Goal: Complete application form

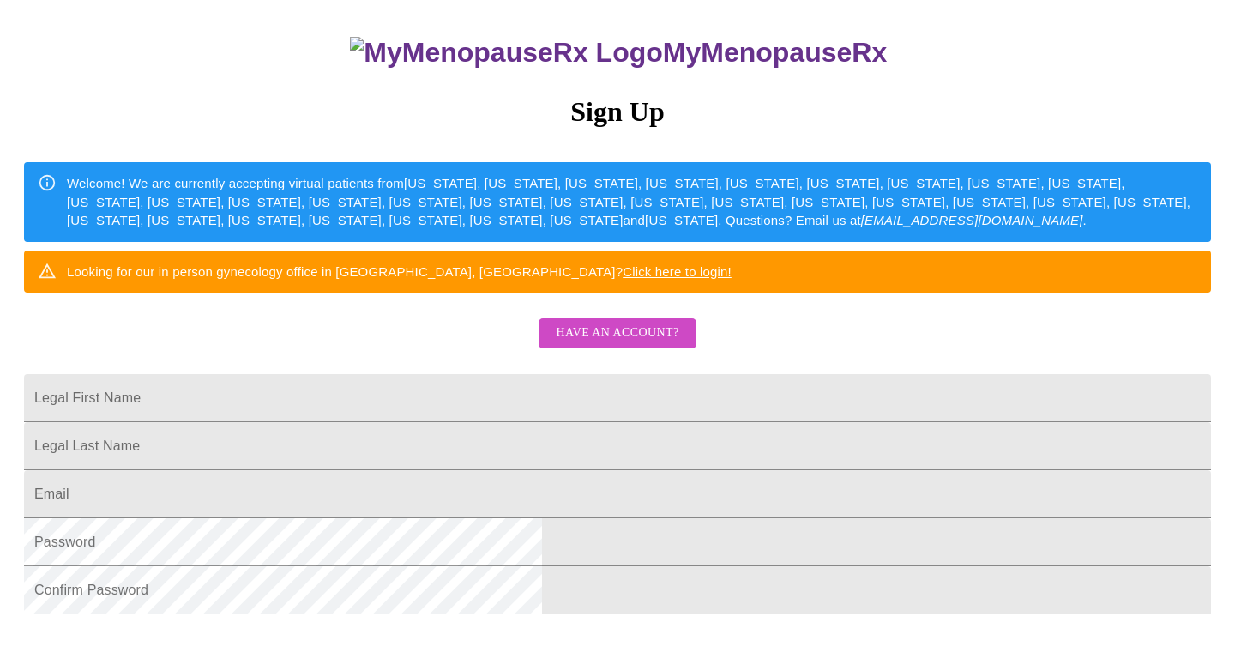
scroll to position [132, 0]
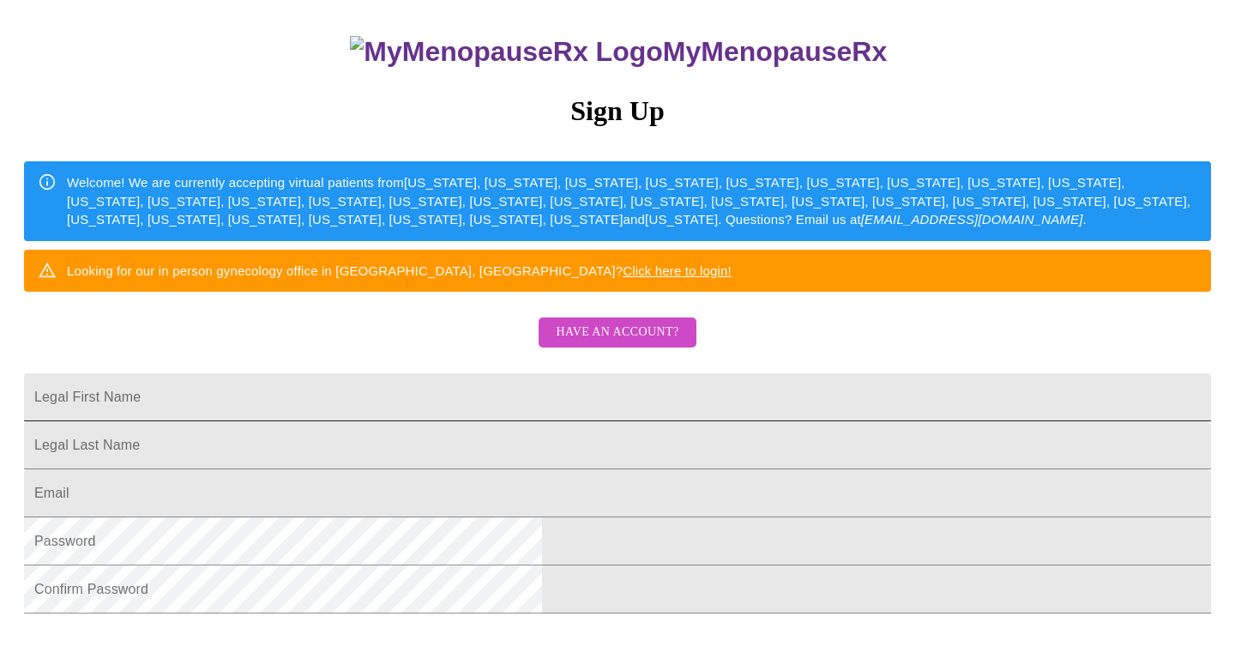
click at [504, 421] on input "Legal First Name" at bounding box center [617, 397] width 1187 height 48
type input "[PERSON_NAME]"
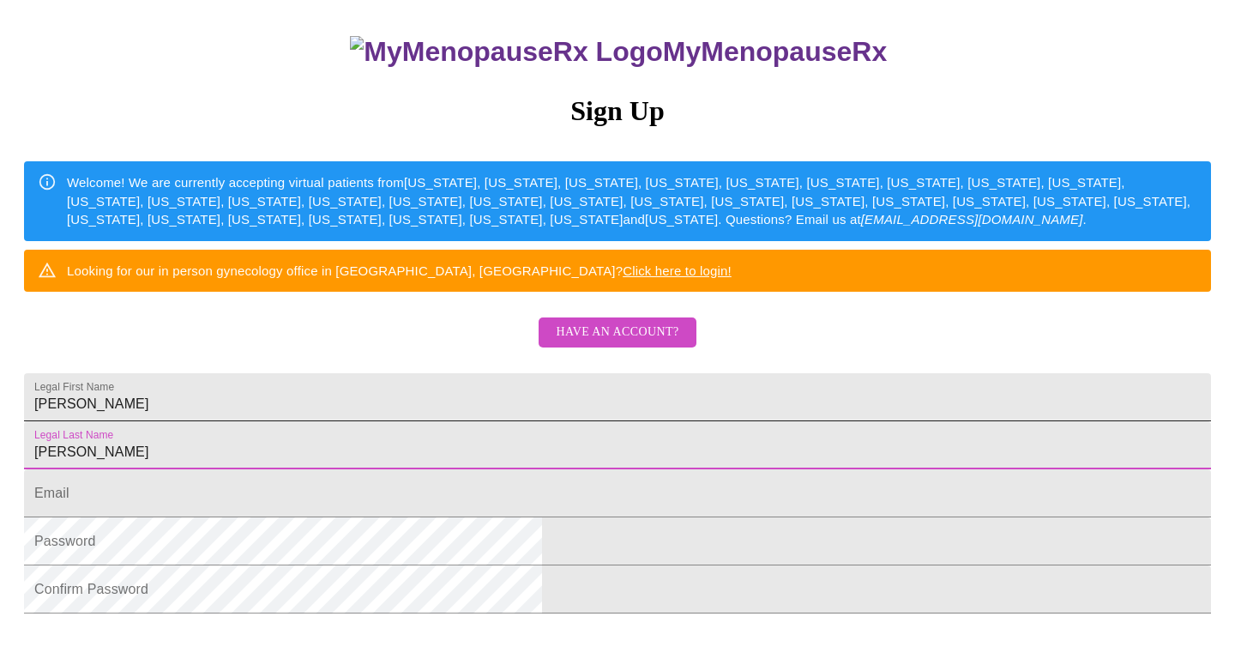
type input "[PERSON_NAME]"
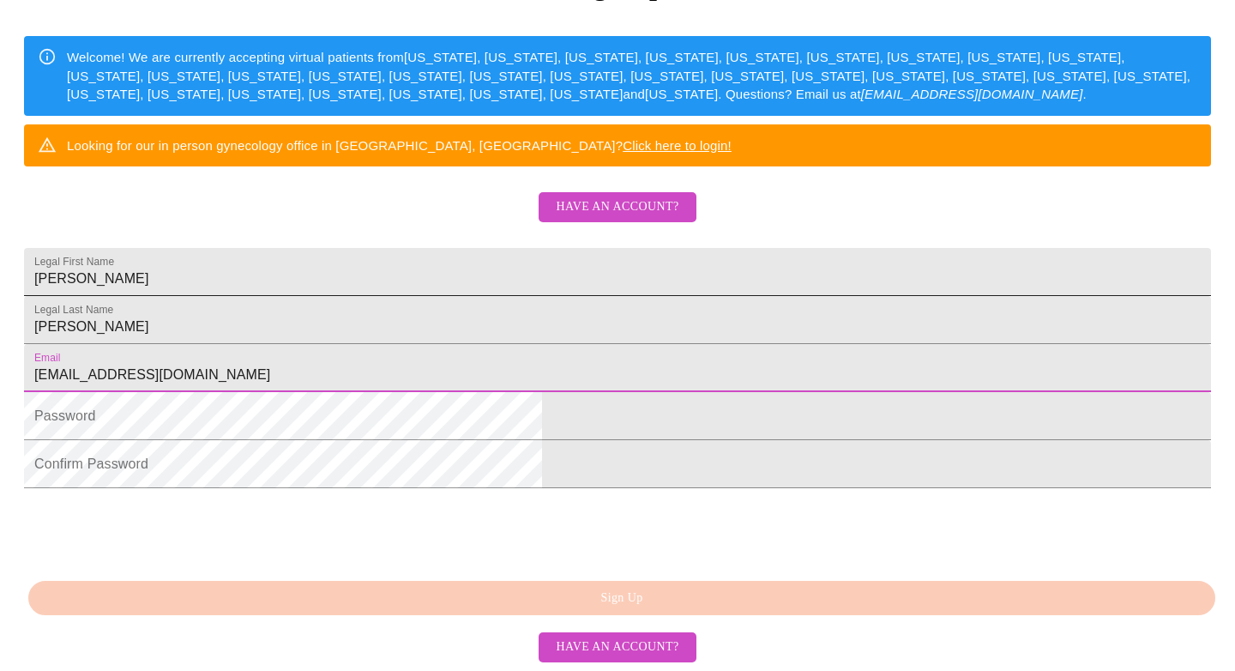
scroll to position [356, 0]
type input "[EMAIL_ADDRESS][DOMAIN_NAME]"
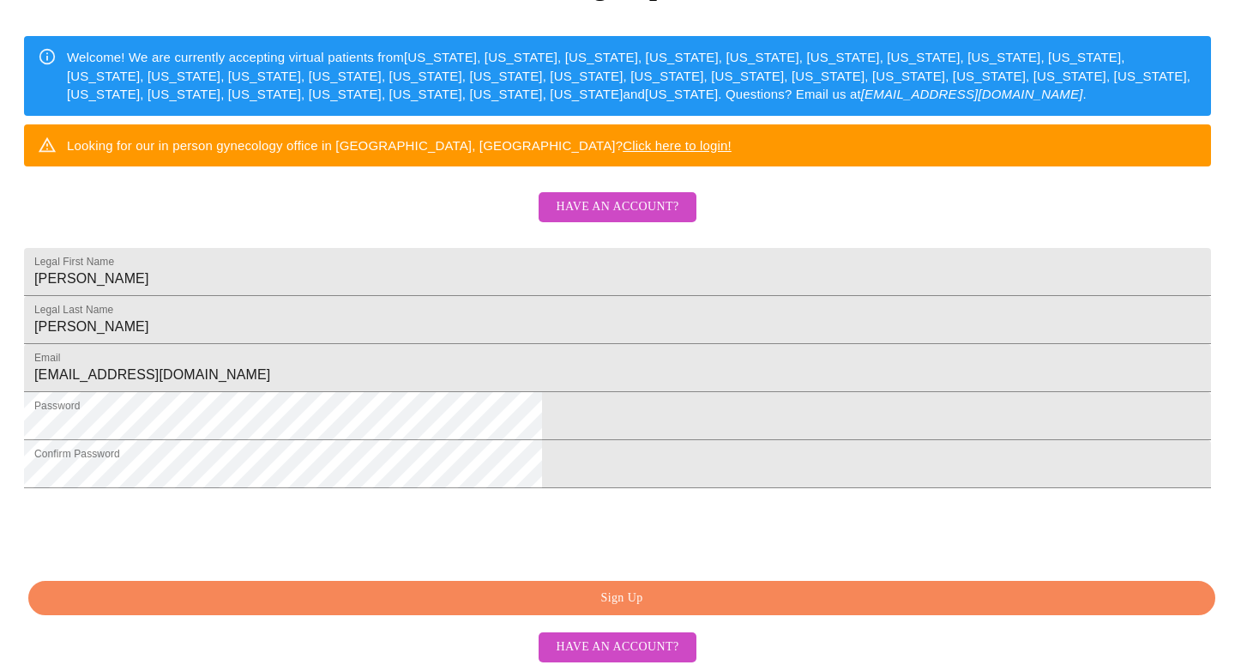
click at [474, 609] on span "Sign Up" at bounding box center [621, 597] width 1147 height 21
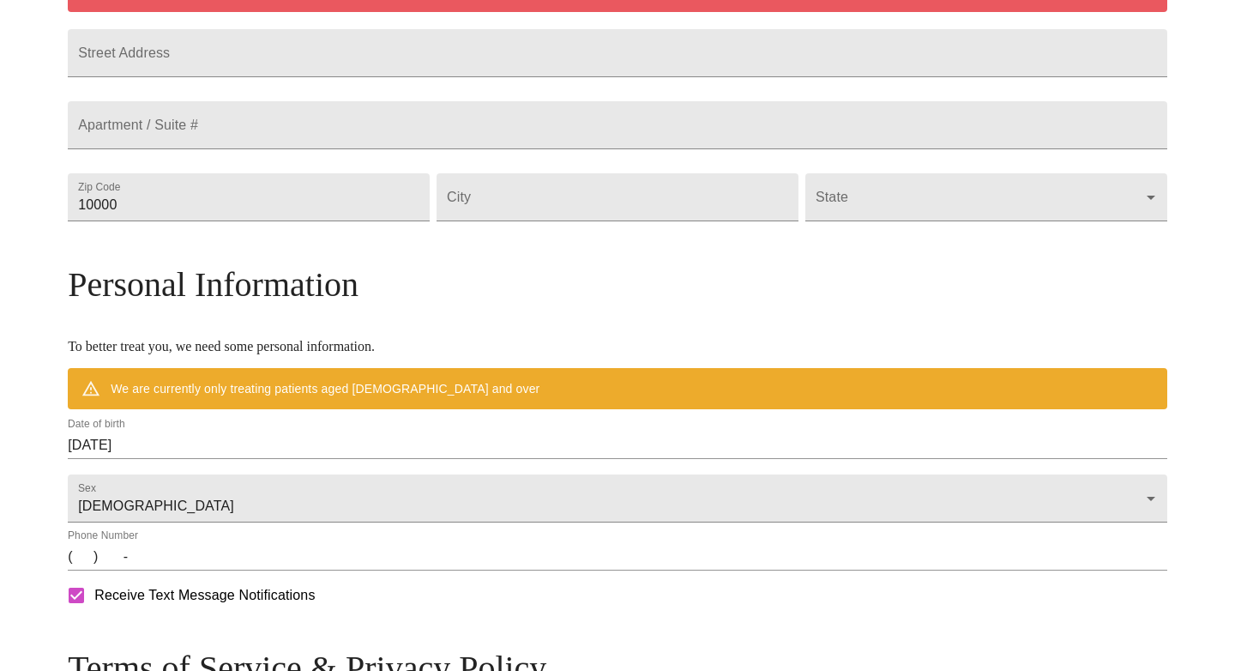
scroll to position [514, 0]
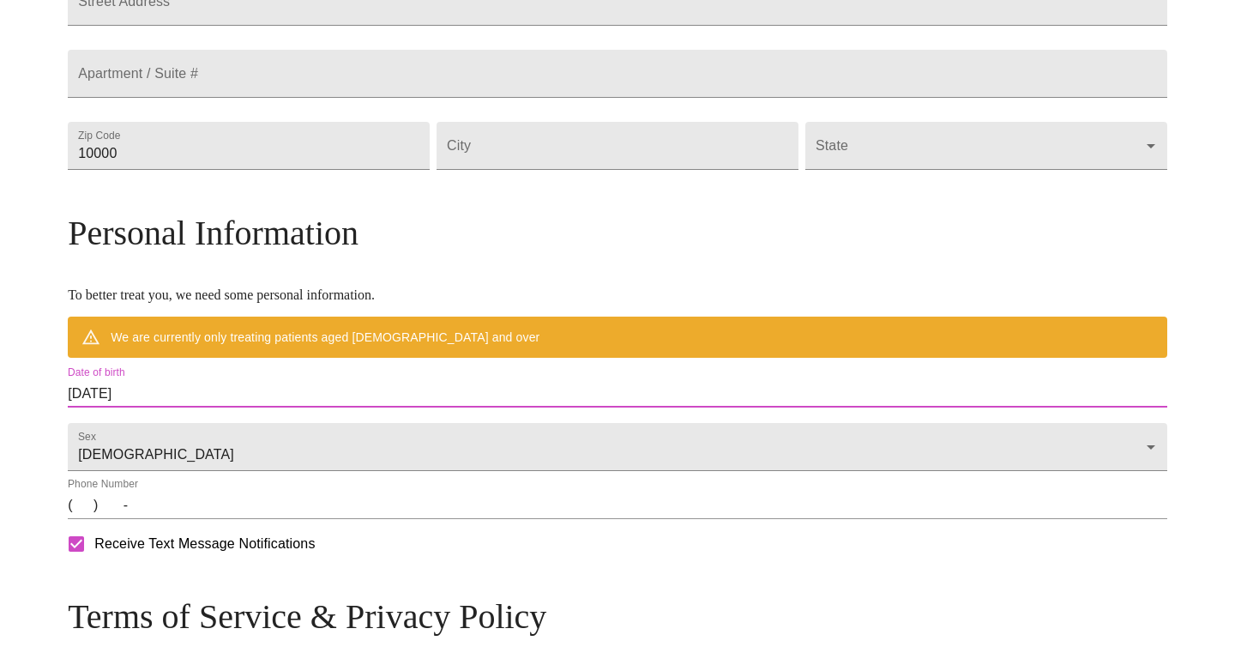
click at [286, 407] on input "[DATE]" at bounding box center [617, 393] width 1099 height 27
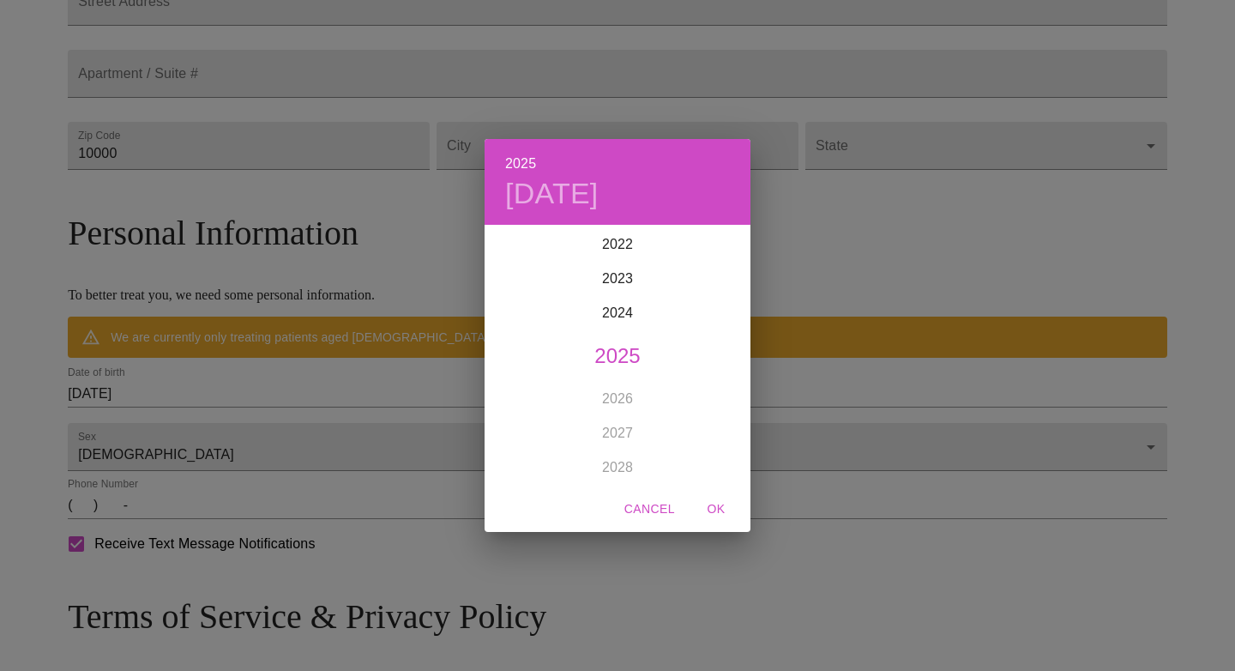
scroll to position [4349, 0]
click at [658, 506] on span "Cancel" at bounding box center [649, 508] width 51 height 21
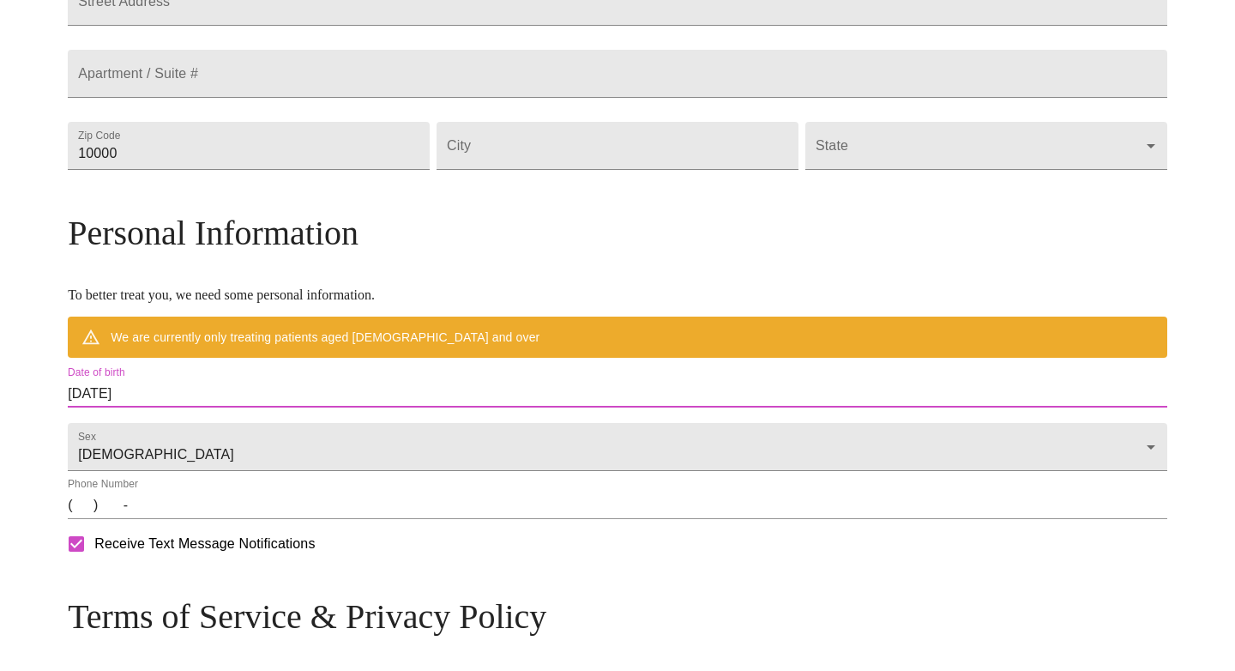
click at [289, 407] on input "[DATE]" at bounding box center [617, 393] width 1099 height 27
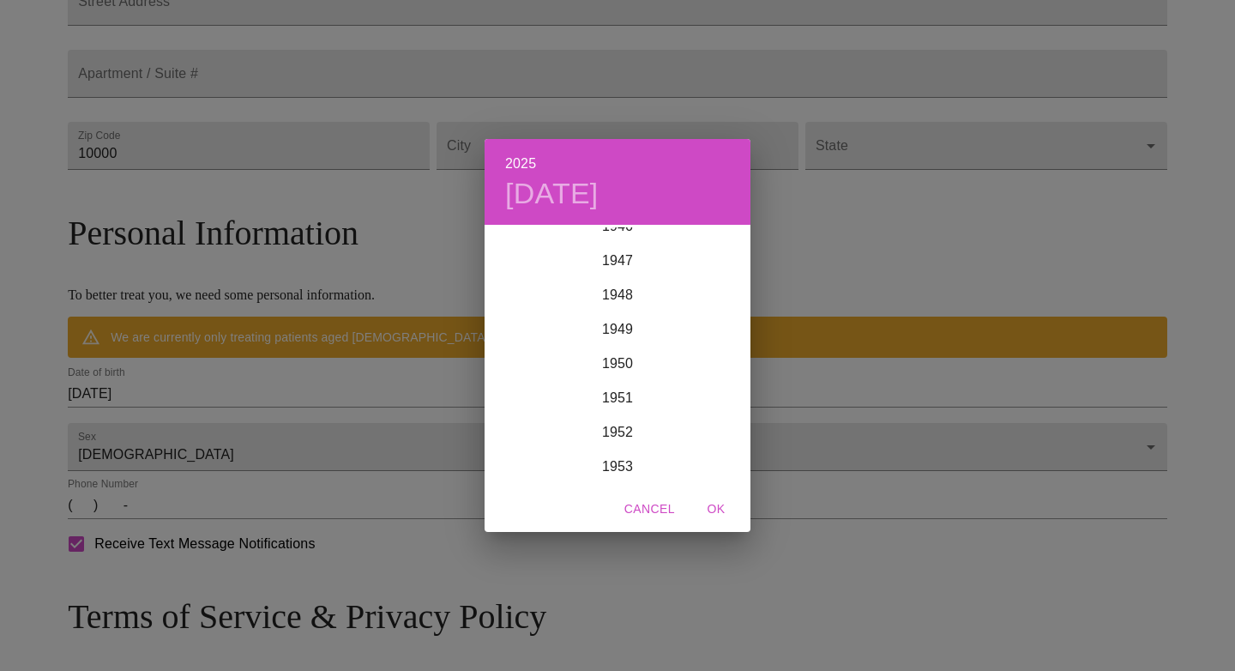
scroll to position [1631, 0]
click at [637, 426] on div "1952" at bounding box center [618, 431] width 266 height 34
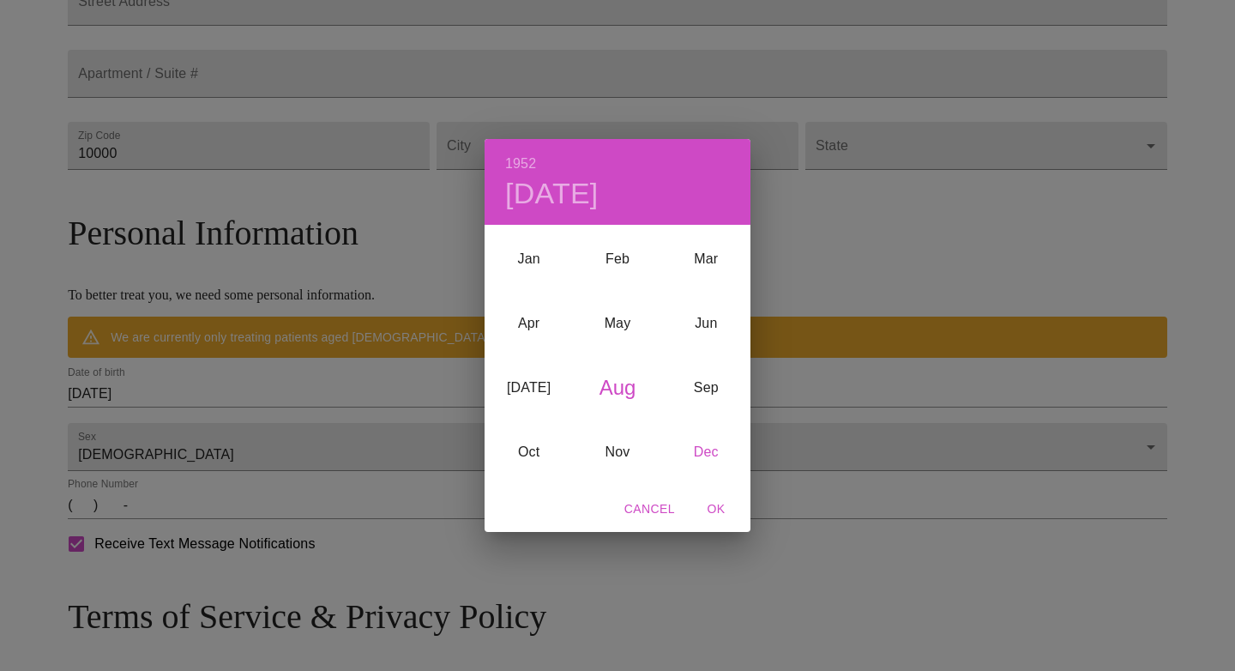
click at [696, 456] on div "Dec" at bounding box center [706, 452] width 88 height 64
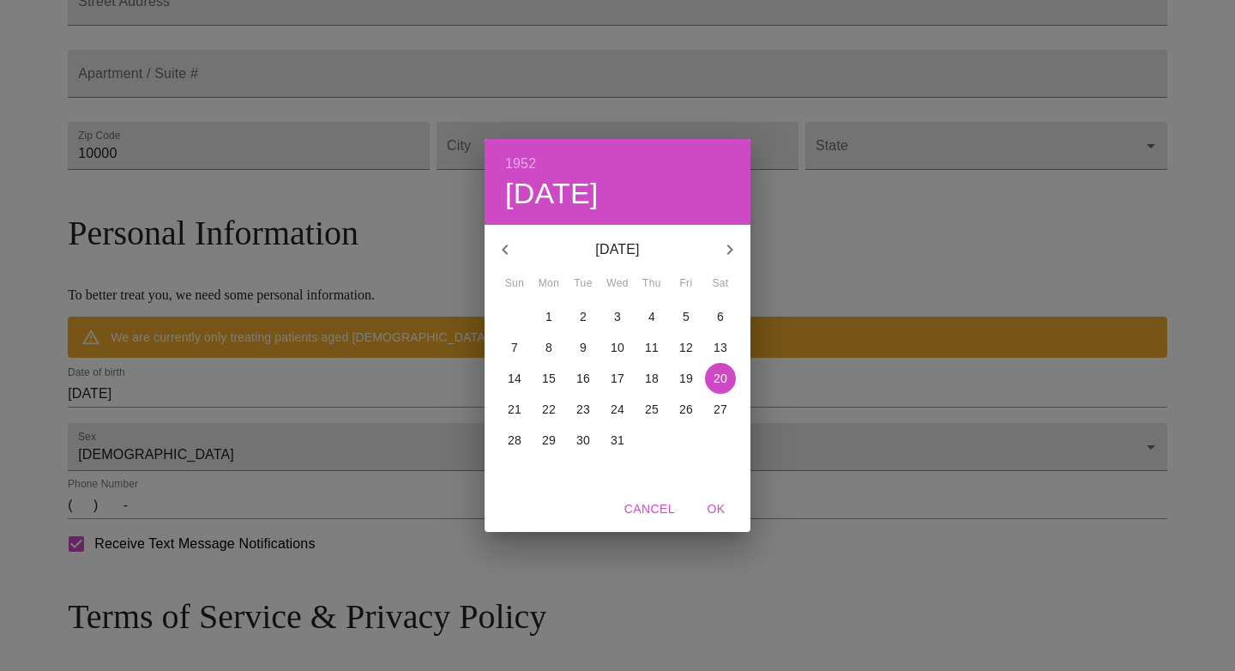
click at [513, 348] on p "7" at bounding box center [514, 347] width 7 height 17
click at [714, 506] on span "OK" at bounding box center [715, 508] width 41 height 21
type input "[DATE]"
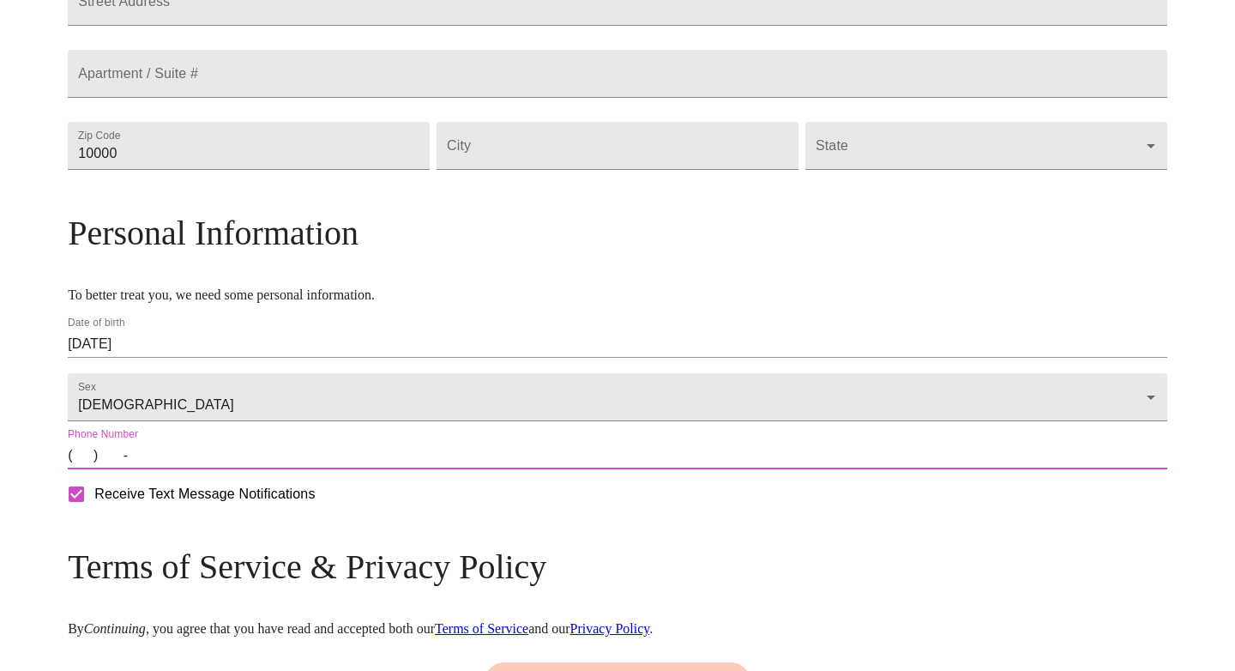
click at [430, 469] on input "(   )    -" at bounding box center [617, 455] width 1099 height 27
click at [209, 469] on input "(   )    -" at bounding box center [617, 455] width 1099 height 27
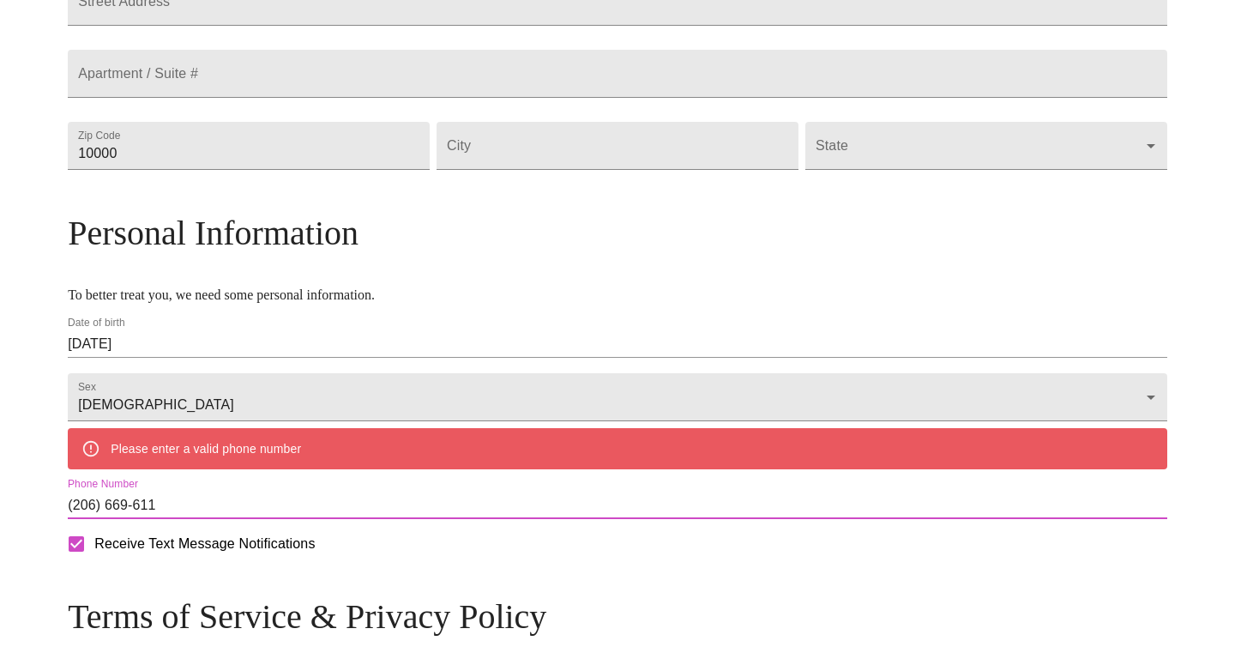
type input "[PHONE_NUMBER]"
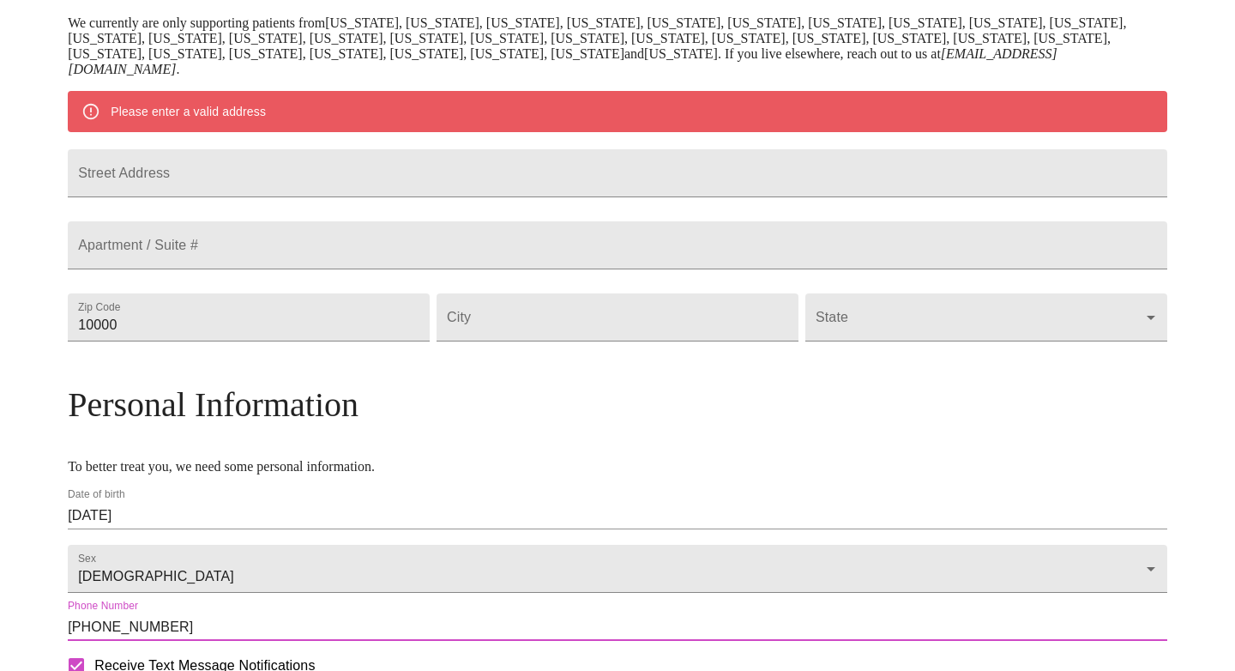
scroll to position [341, 0]
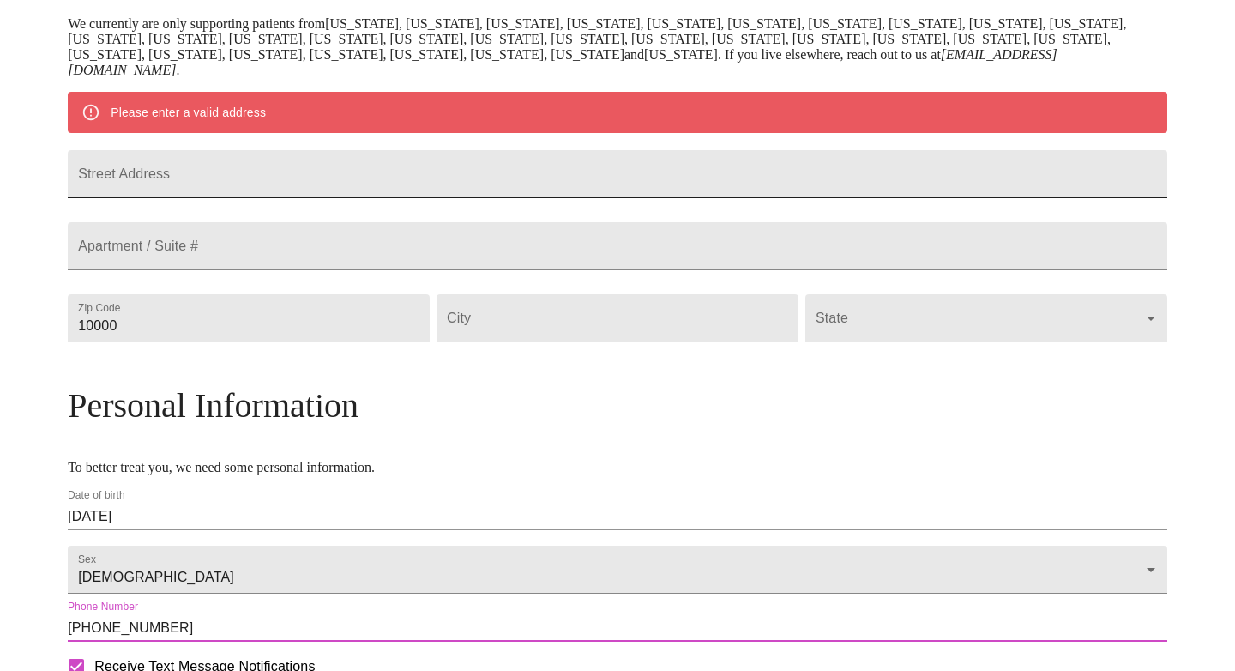
click at [366, 198] on input "Street Address" at bounding box center [617, 174] width 1099 height 48
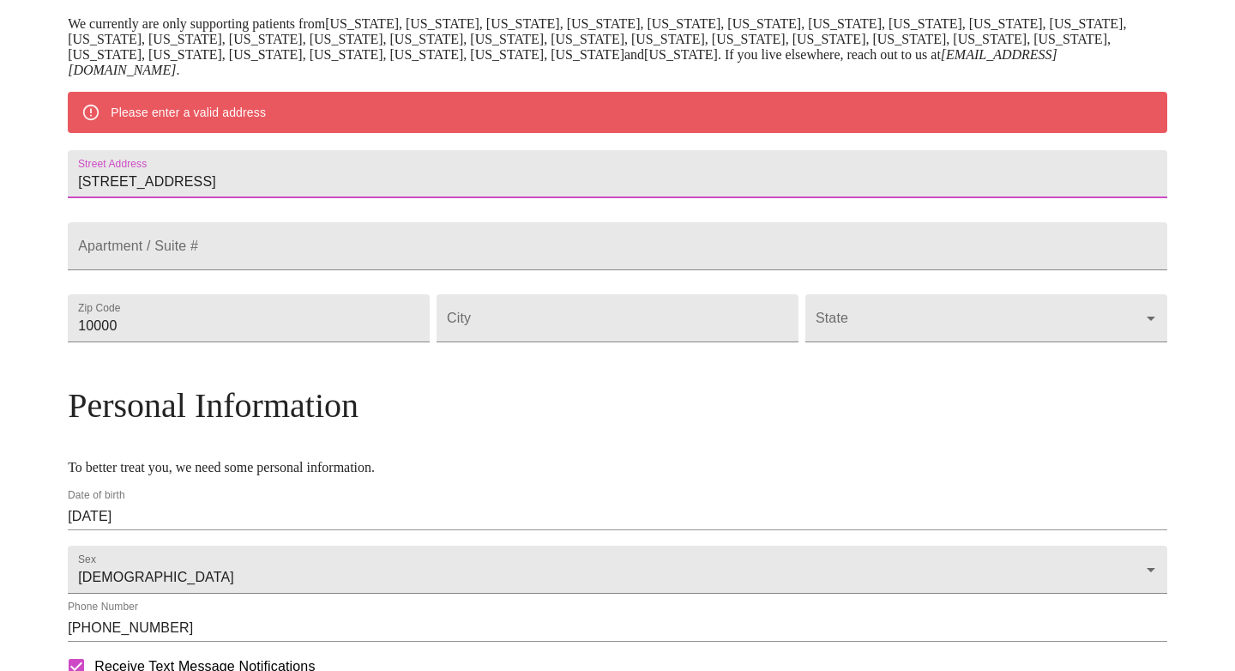
type input "[STREET_ADDRESS]"
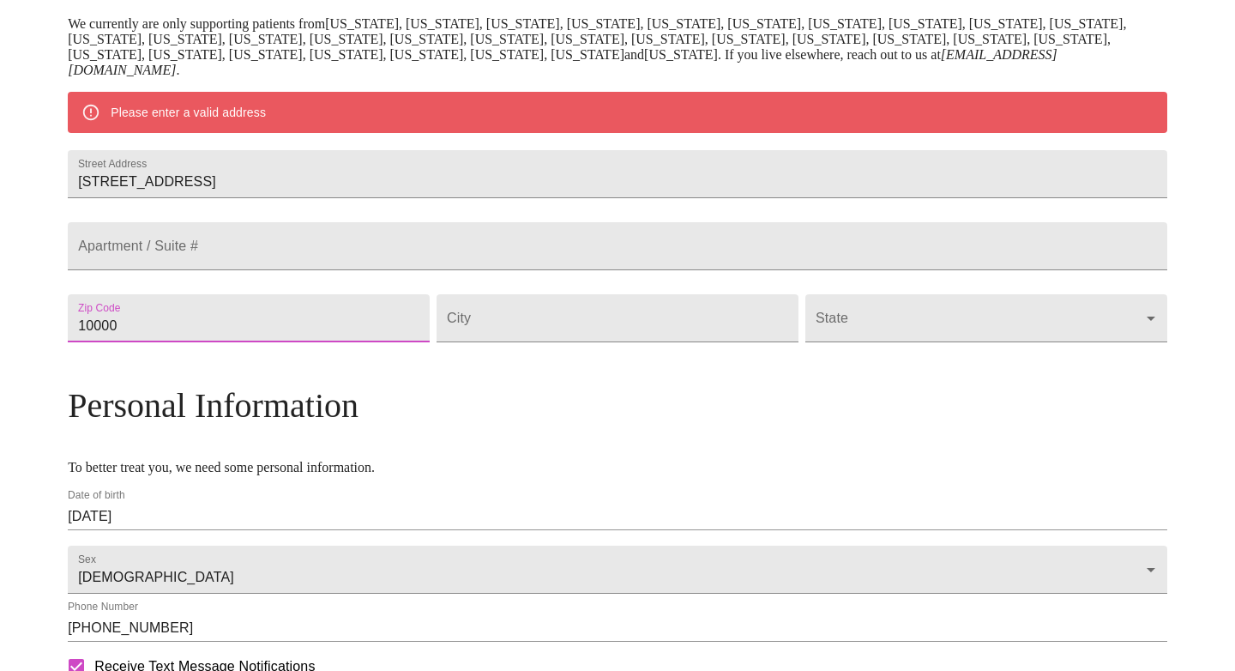
click at [282, 342] on input "10000" at bounding box center [249, 318] width 362 height 48
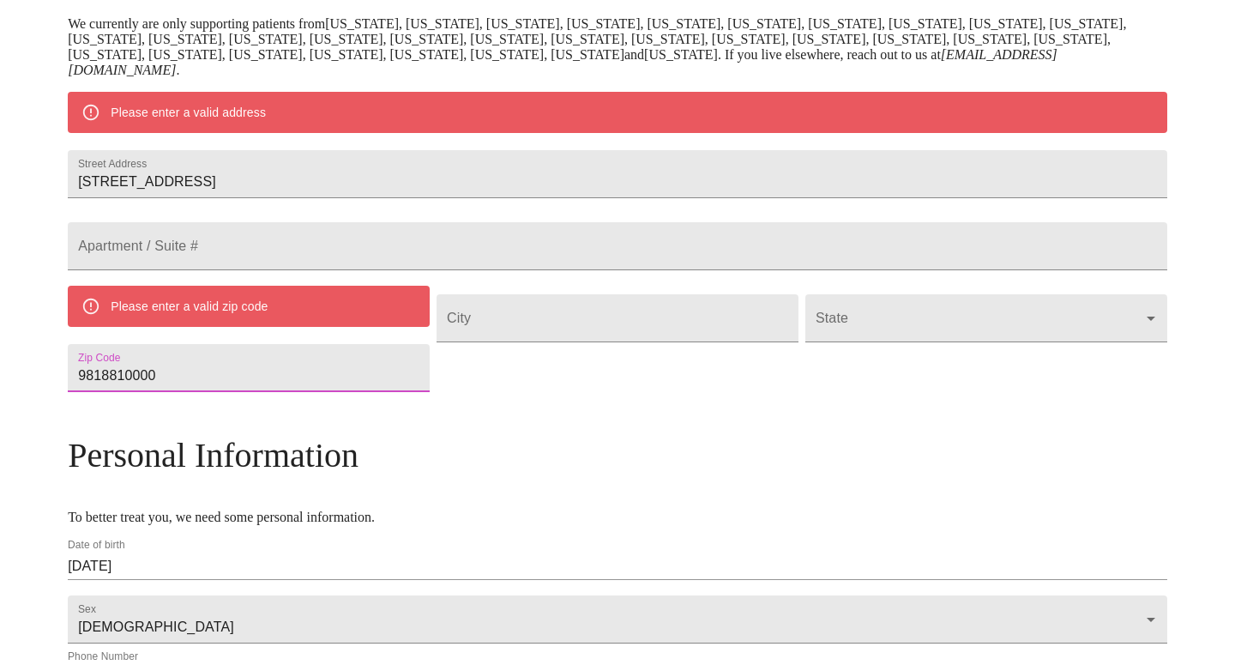
click at [303, 392] on input "9818810000" at bounding box center [249, 368] width 362 height 48
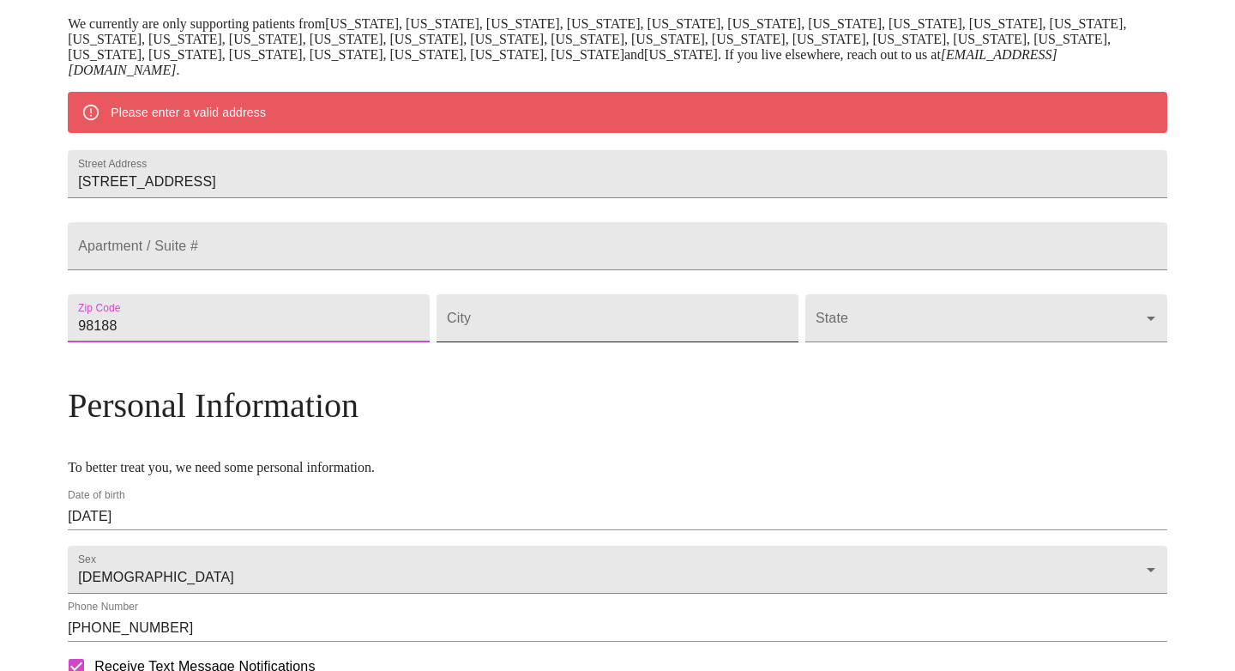
type input "98188"
click at [545, 342] on input "Street Address" at bounding box center [617, 318] width 362 height 48
type input "[GEOGRAPHIC_DATA]"
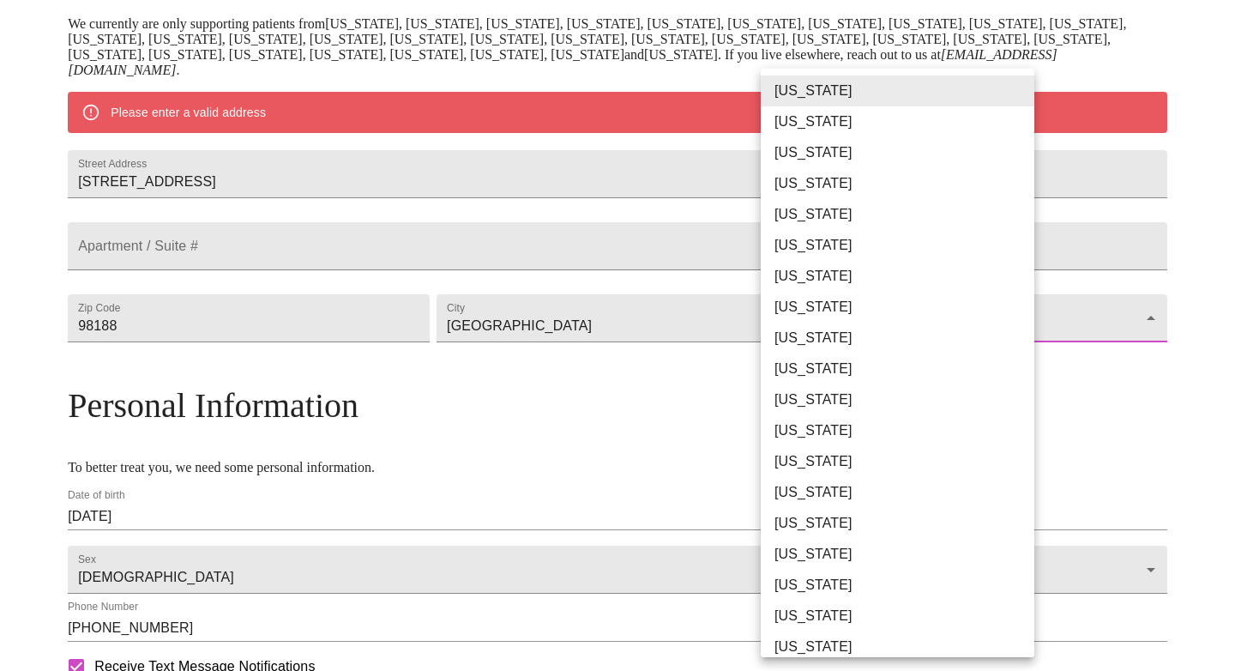
click at [797, 362] on body "MyMenopauseRx Welcome to MyMenopauseRx Since it's your first time here, you'll …" at bounding box center [617, 317] width 1221 height 1303
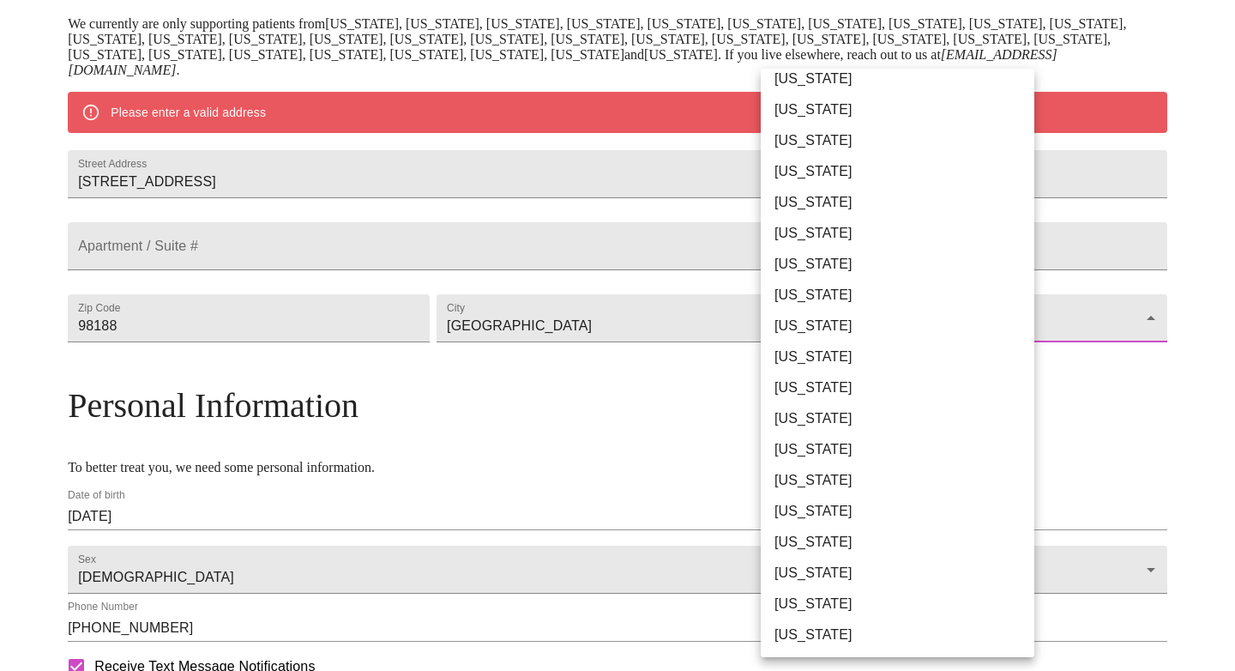
click at [816, 544] on li "[US_STATE]" at bounding box center [898, 542] width 274 height 31
type input "[US_STATE]"
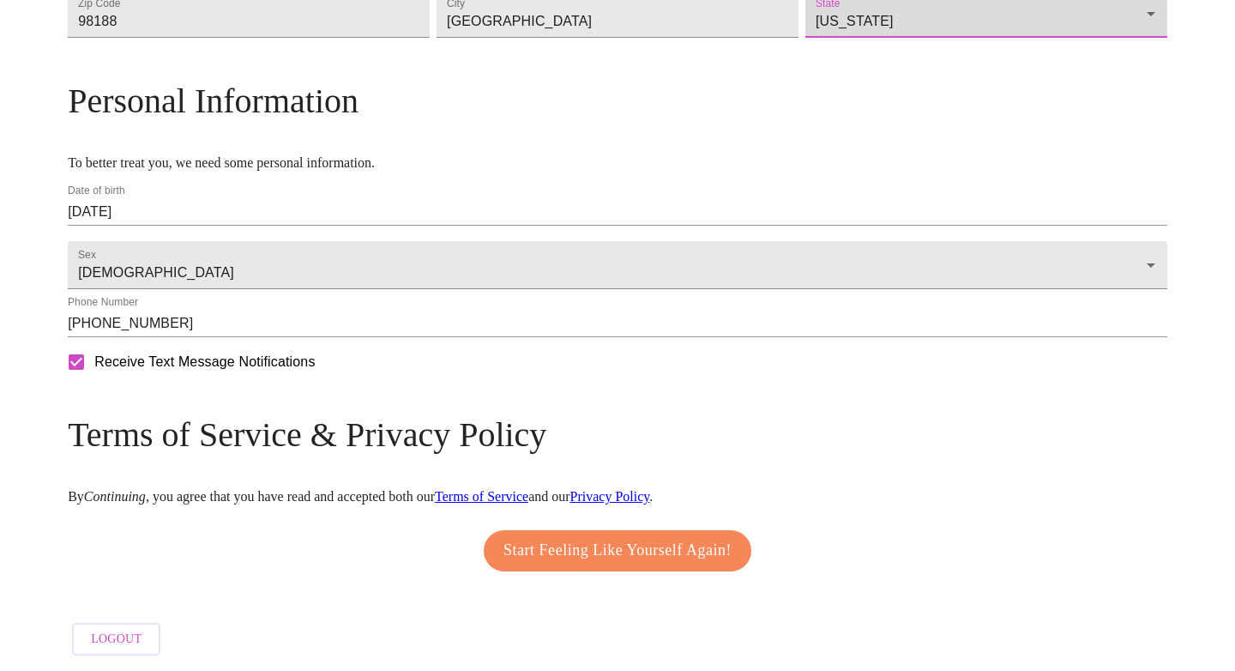
scroll to position [649, 0]
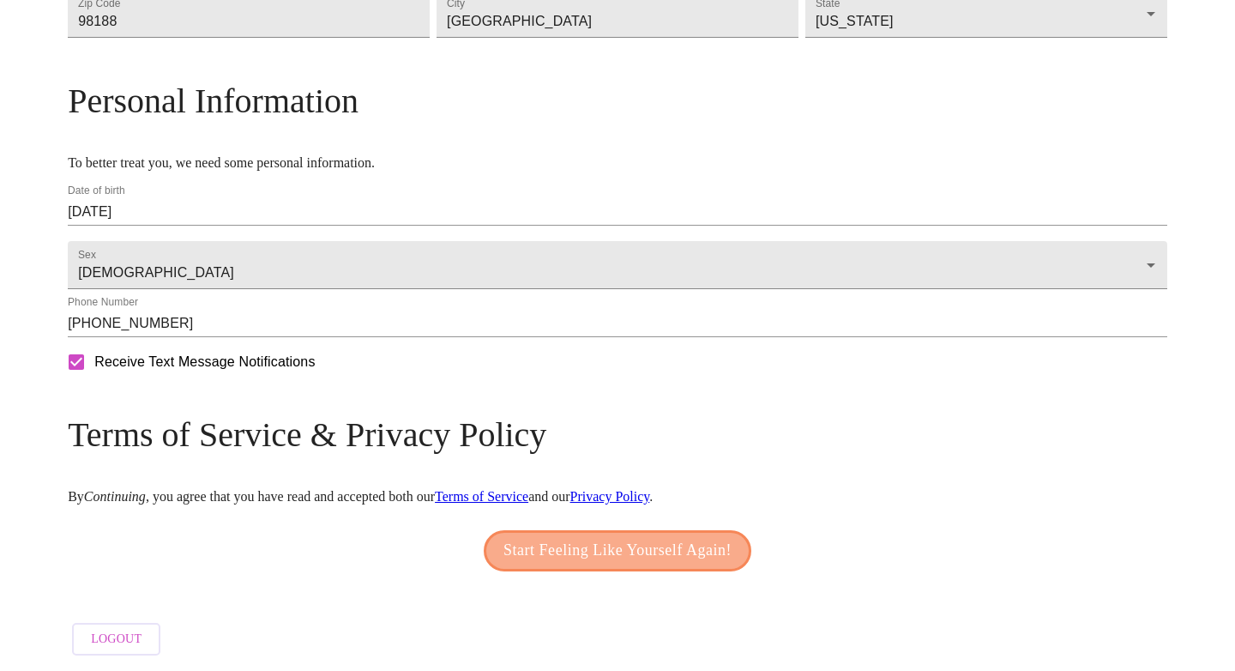
click at [698, 549] on span "Start Feeling Like Yourself Again!" at bounding box center [617, 550] width 228 height 27
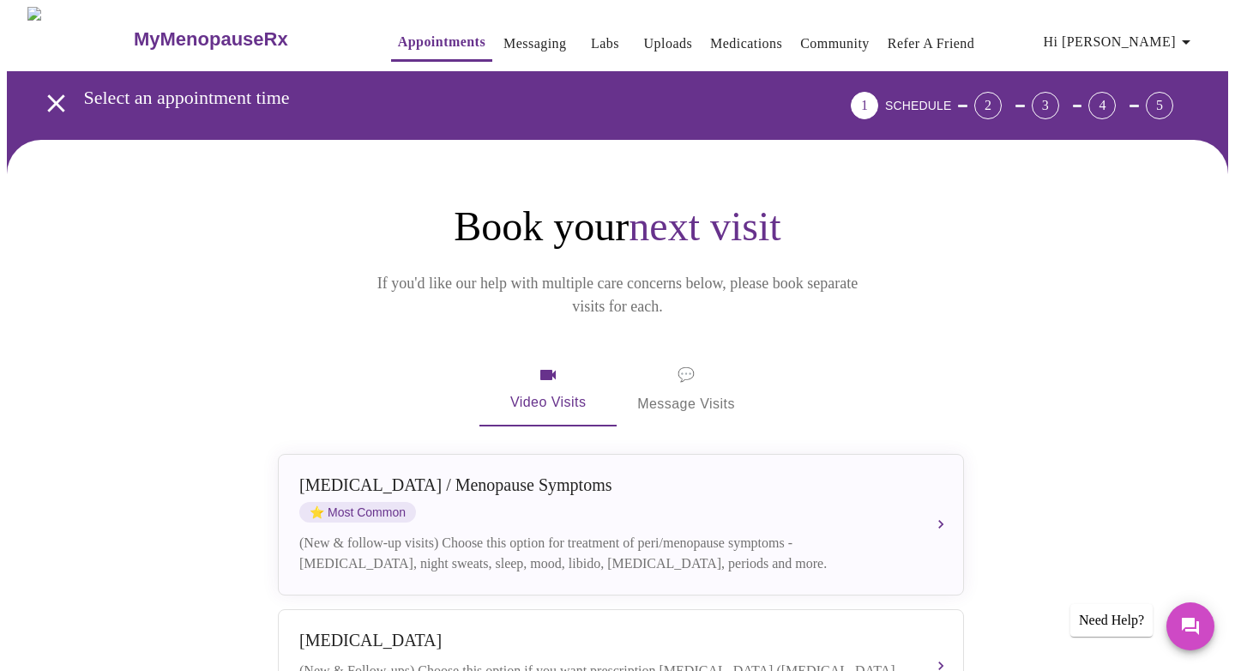
click at [698, 549] on button "[MEDICAL_DATA] / Menopause Symptoms ⭐ Most Common (New & follow-up visits) Choo…" at bounding box center [621, 524] width 686 height 141
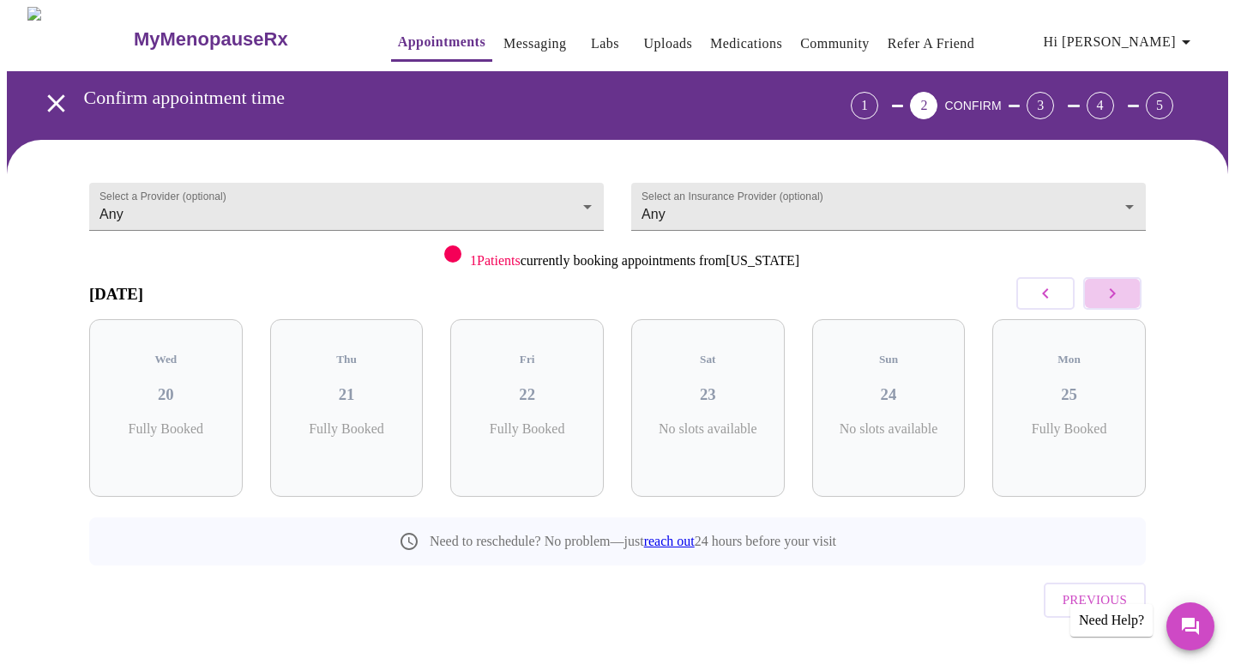
click at [1117, 296] on icon "button" at bounding box center [1112, 293] width 21 height 21
click at [591, 37] on link "Labs" at bounding box center [605, 44] width 28 height 24
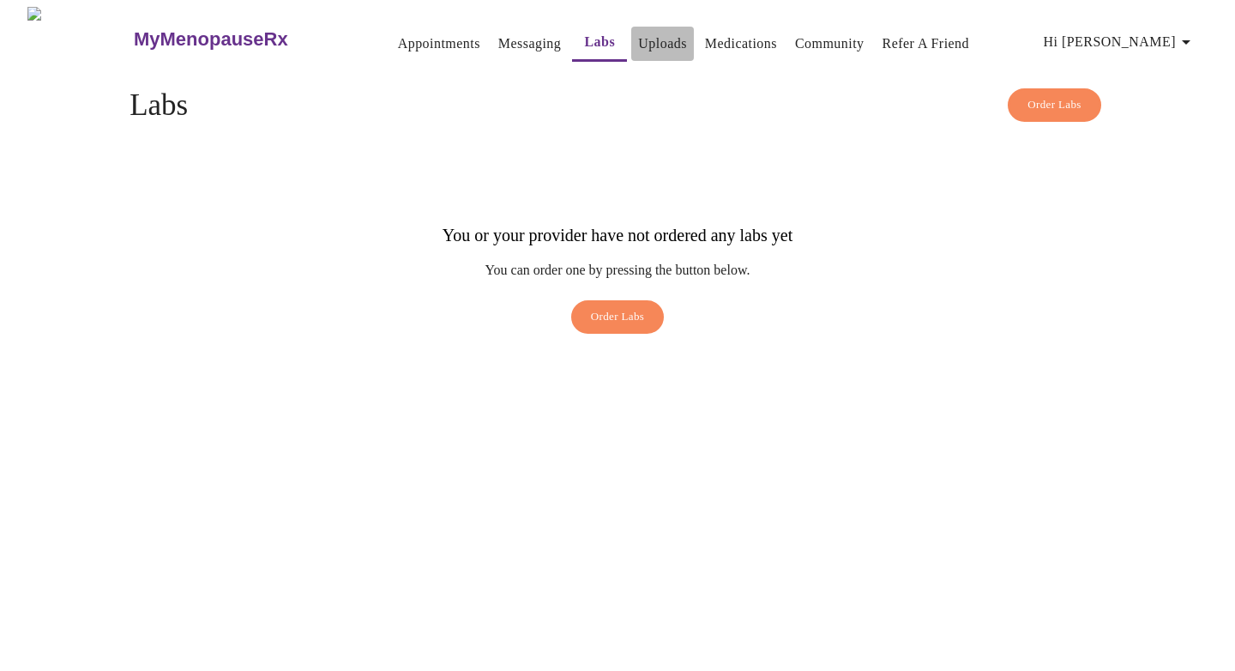
click at [638, 39] on link "Uploads" at bounding box center [662, 44] width 49 height 24
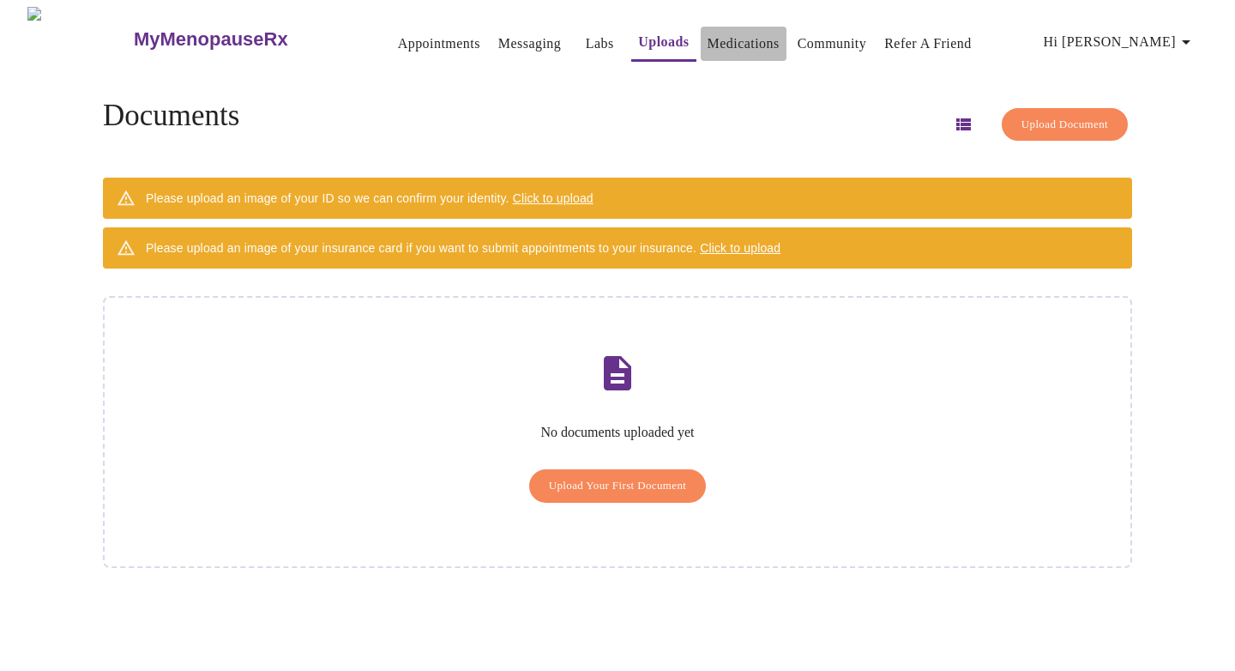
click at [718, 40] on link "Medications" at bounding box center [743, 44] width 72 height 24
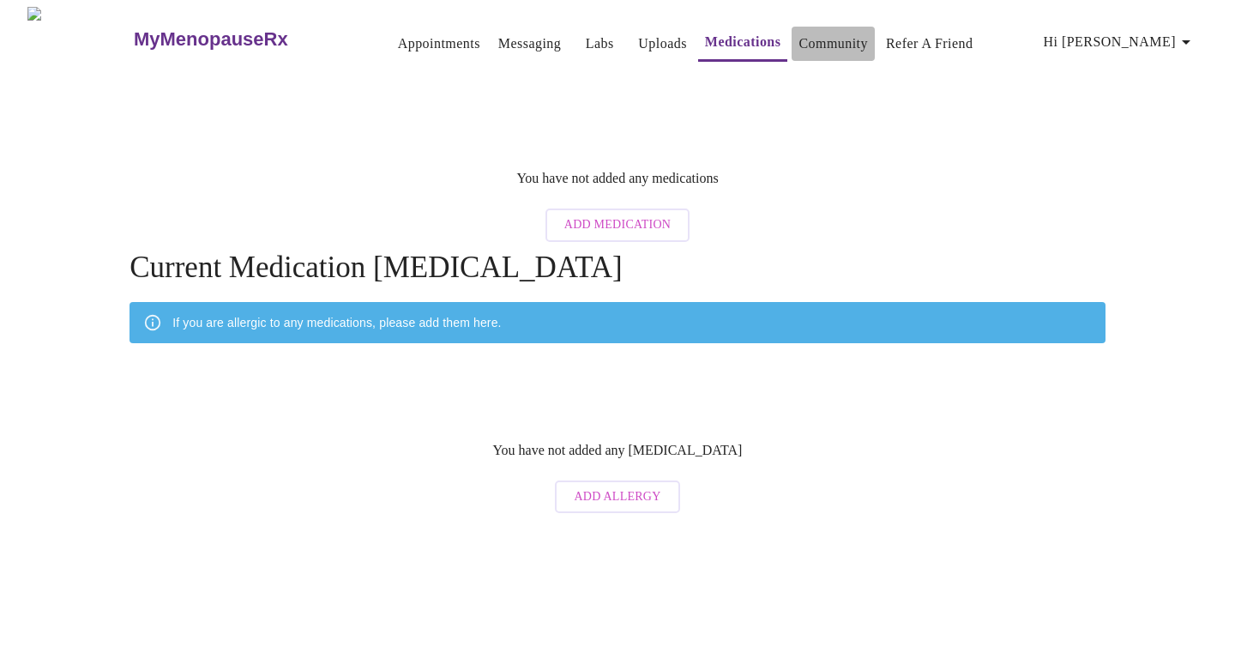
click at [809, 42] on link "Community" at bounding box center [832, 44] width 69 height 24
